Goal: Task Accomplishment & Management: Manage account settings

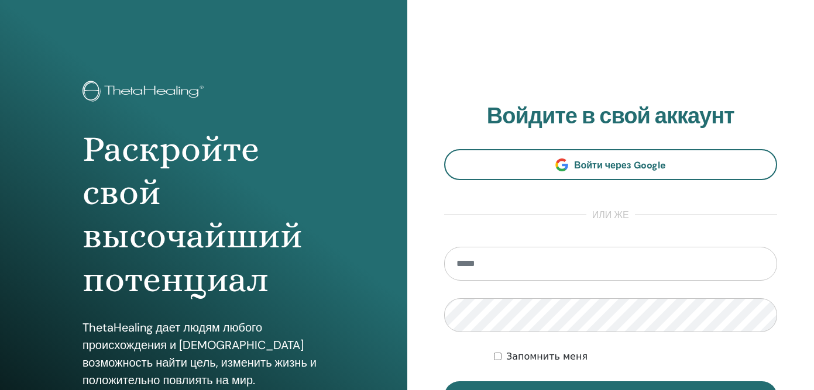
click at [484, 267] on input "email" at bounding box center [610, 264] width 333 height 34
type input "**********"
click at [444, 381] on button "Вход" at bounding box center [610, 396] width 333 height 30
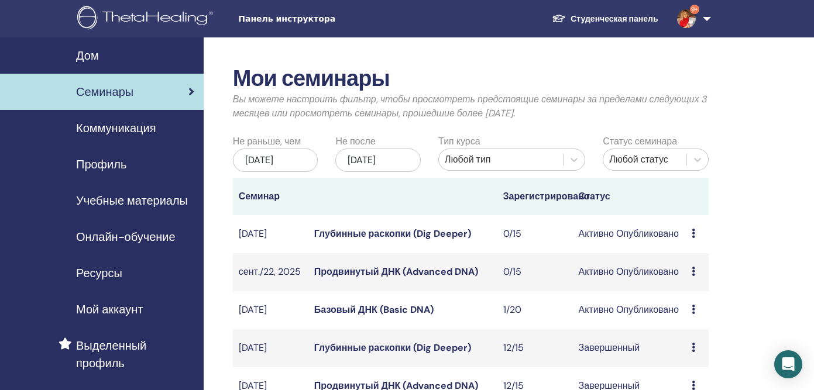
click at [353, 316] on link "Базовый ДНК (Basic DNA)" at bounding box center [373, 310] width 119 height 12
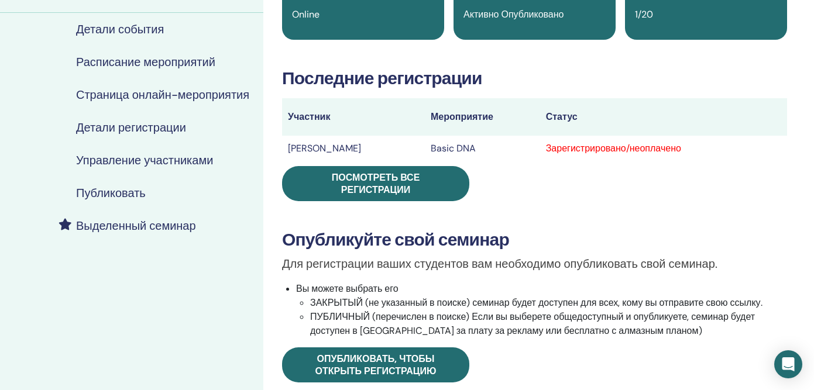
scroll to position [128, 0]
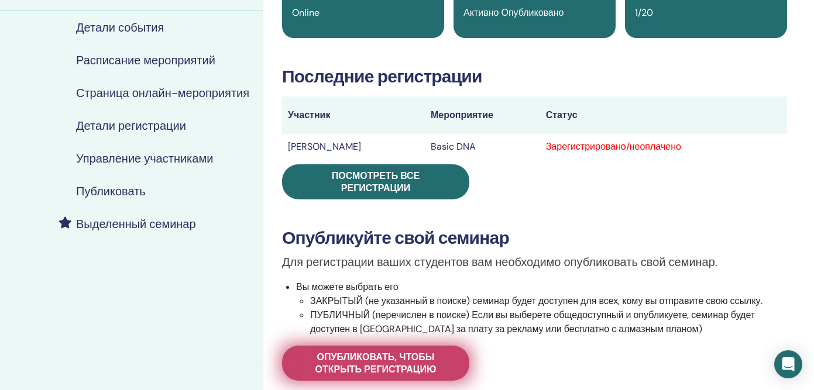
click at [397, 360] on span "Опубликовать, чтобы открыть регистрацию" at bounding box center [376, 363] width 158 height 25
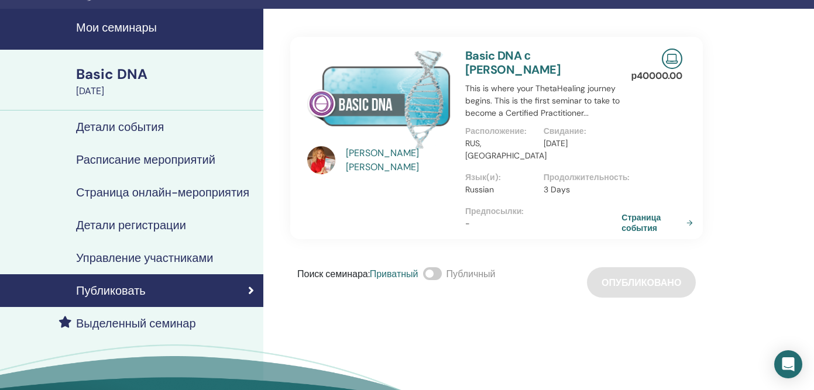
scroll to position [25, 0]
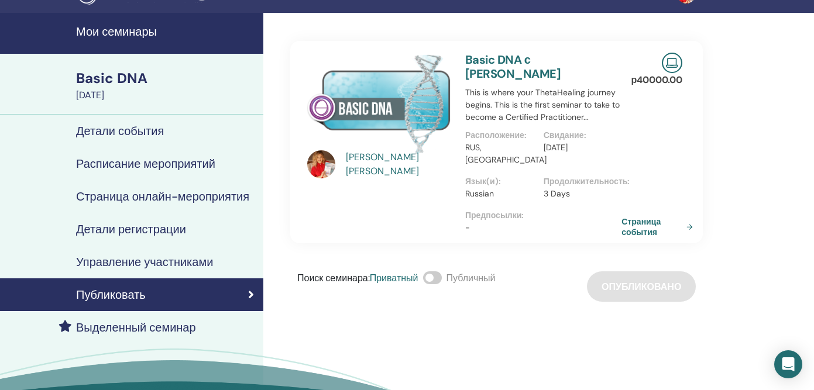
click at [476, 56] on link "Basic DNA с Anna Lebedeva" at bounding box center [512, 66] width 95 height 29
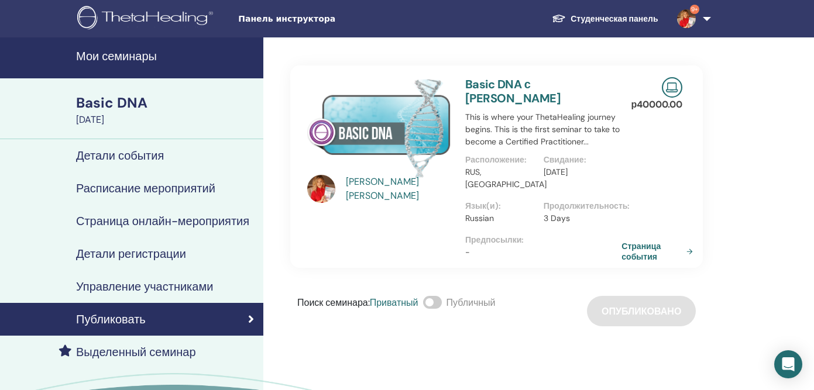
click at [147, 58] on h4 "Мои семинары" at bounding box center [166, 56] width 180 height 14
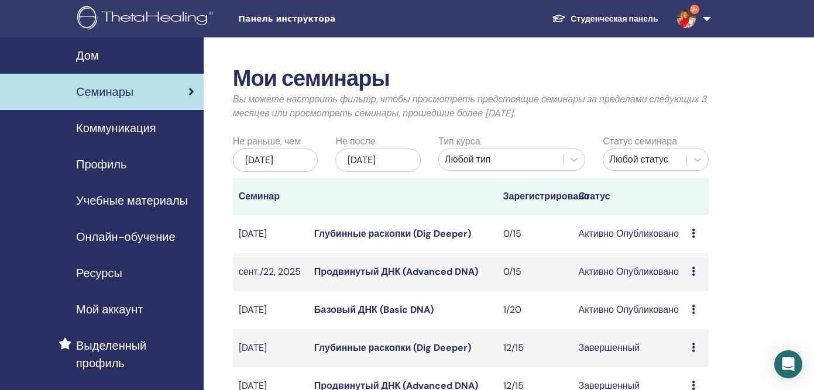
drag, startPoint x: 0, startPoint y: 0, endPoint x: 343, endPoint y: 321, distance: 469.3
click at [343, 316] on link "Базовый ДНК (Basic DNA)" at bounding box center [373, 310] width 119 height 12
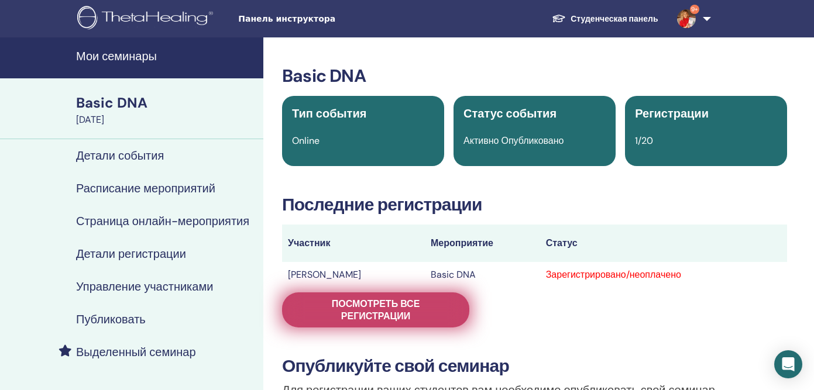
click at [451, 304] on span "Посмотреть все регистрации" at bounding box center [376, 310] width 158 height 25
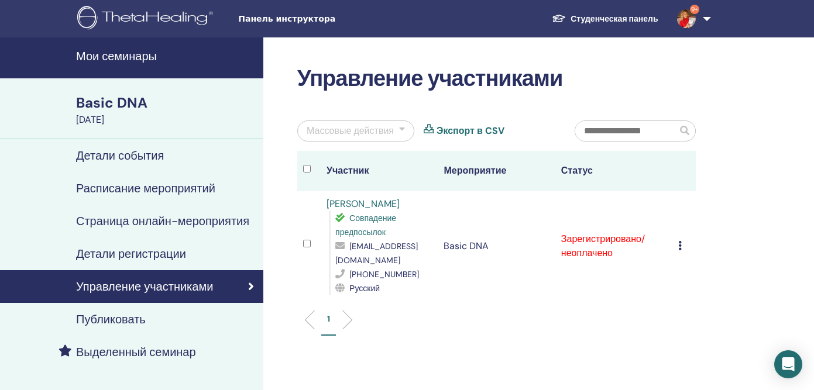
click at [136, 108] on div "Basic DNA" at bounding box center [166, 103] width 180 height 20
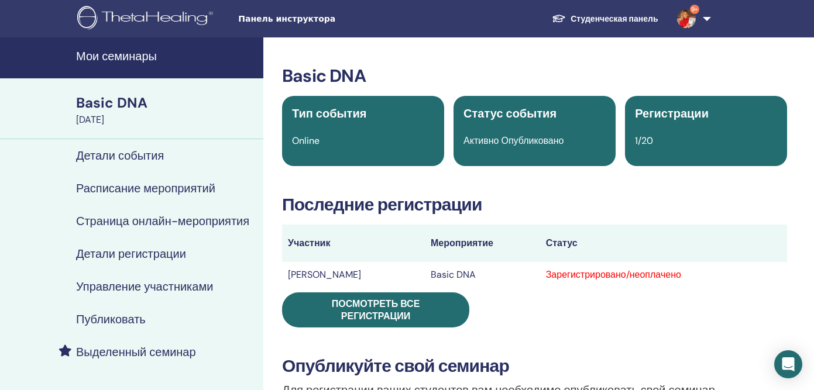
click at [111, 106] on div "Basic DNA" at bounding box center [166, 103] width 180 height 20
click at [115, 111] on div "Basic DNA" at bounding box center [166, 103] width 180 height 20
click at [157, 193] on h4 "Расписание мероприятий" at bounding box center [145, 188] width 139 height 14
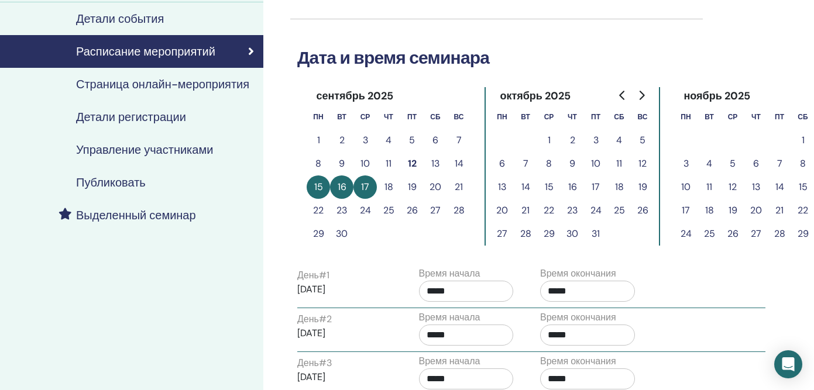
scroll to position [68, 0]
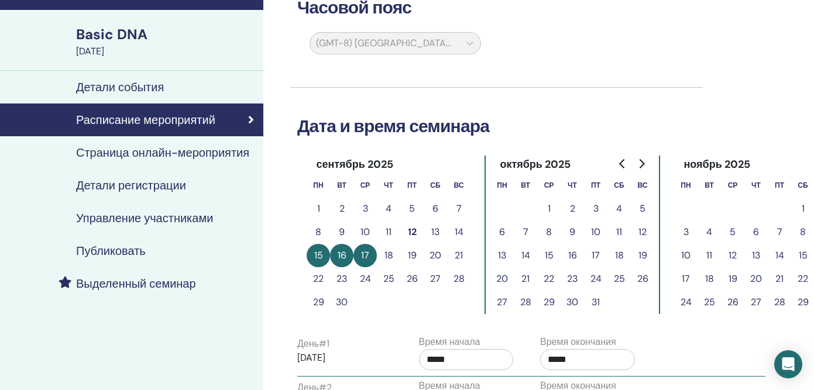
click at [174, 219] on h4 "Управление участниками" at bounding box center [144, 218] width 137 height 14
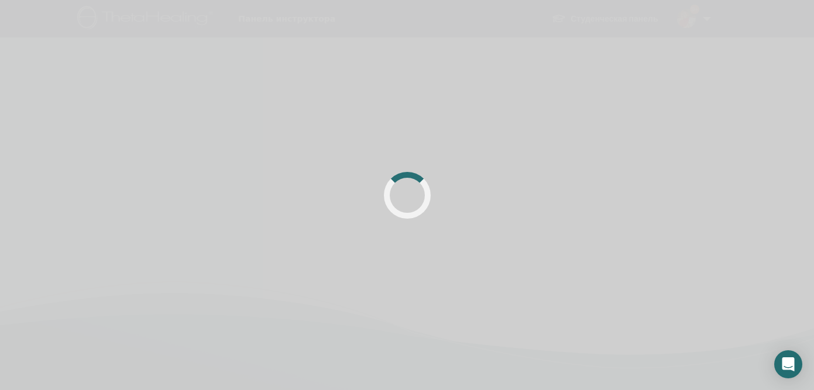
scroll to position [68, 0]
